Goal: Information Seeking & Learning: Learn about a topic

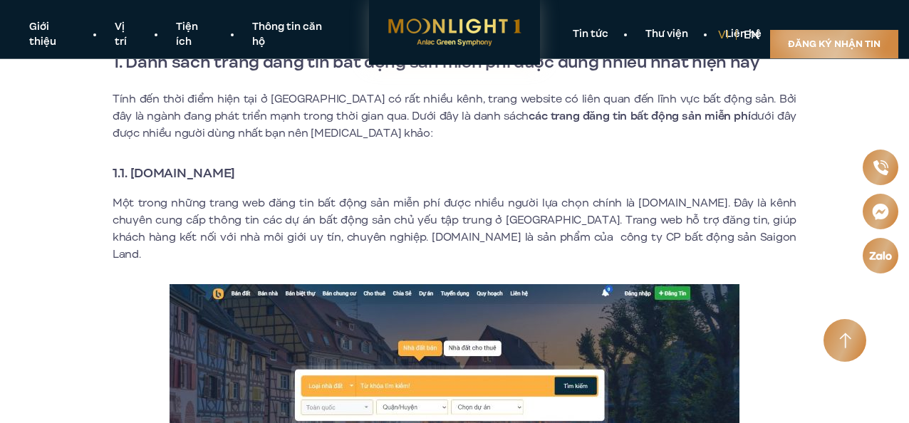
scroll to position [445, 0]
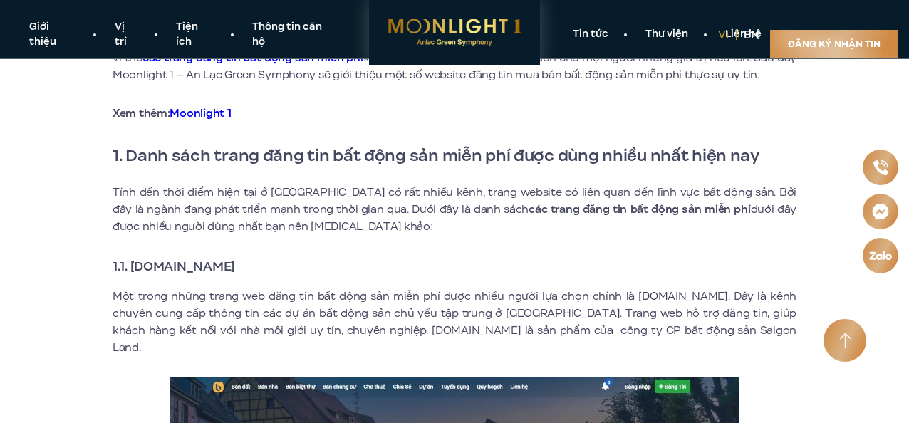
drag, startPoint x: 261, startPoint y: 266, endPoint x: 126, endPoint y: 264, distance: 134.7
click at [126, 264] on strong "1.1. [DOMAIN_NAME]" at bounding box center [174, 266] width 123 height 19
copy strong ". [DOMAIN_NAME]"
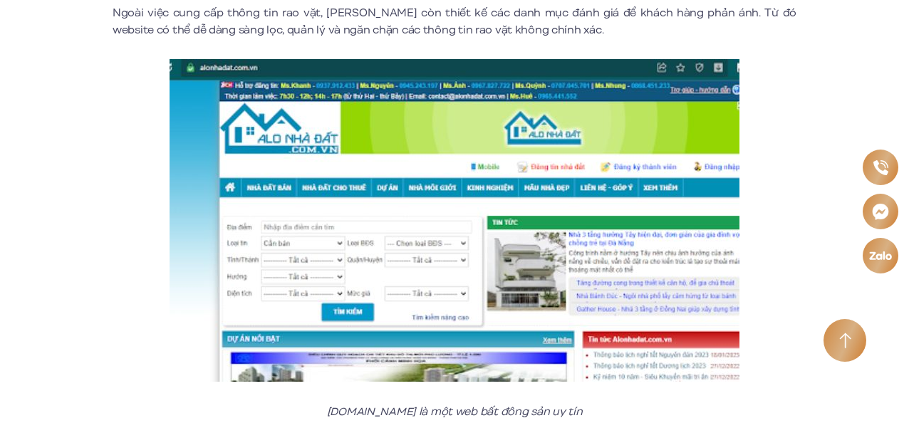
scroll to position [2493, 0]
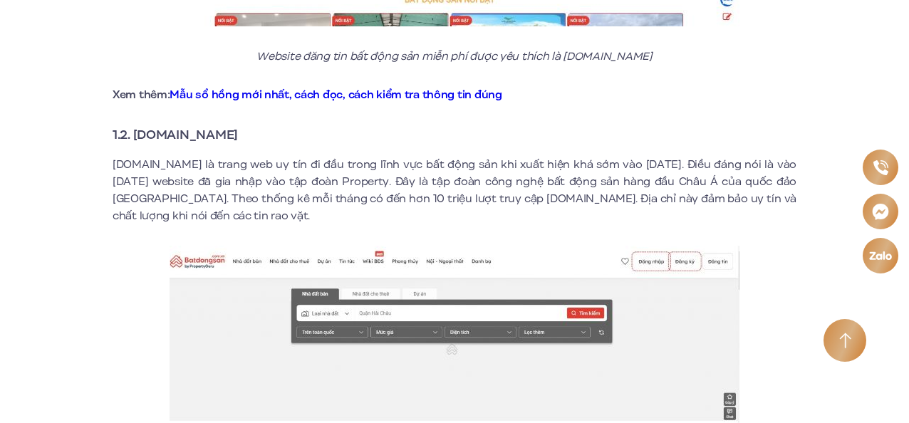
drag, startPoint x: 259, startPoint y: 120, endPoint x: 130, endPoint y: 126, distance: 129.1
click at [130, 126] on h3 "1.2. [DOMAIN_NAME]" at bounding box center [455, 135] width 684 height 20
copy strong "Batdongsan.com.vn"
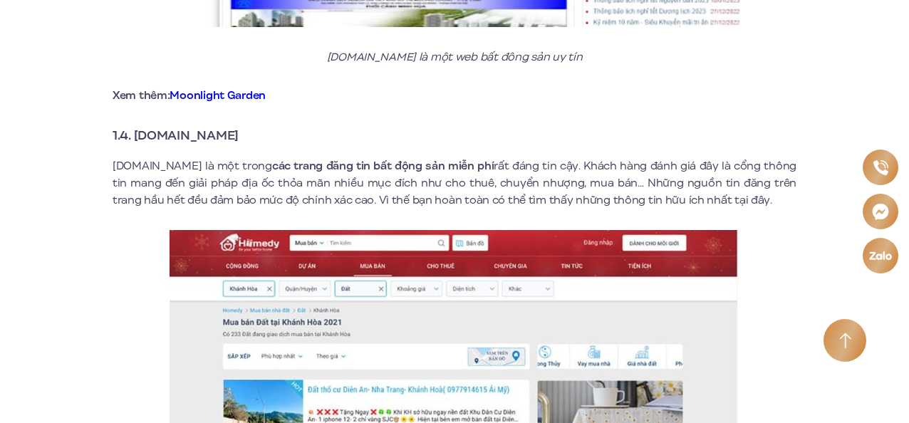
scroll to position [2137, 0]
